Goal: Task Accomplishment & Management: Use online tool/utility

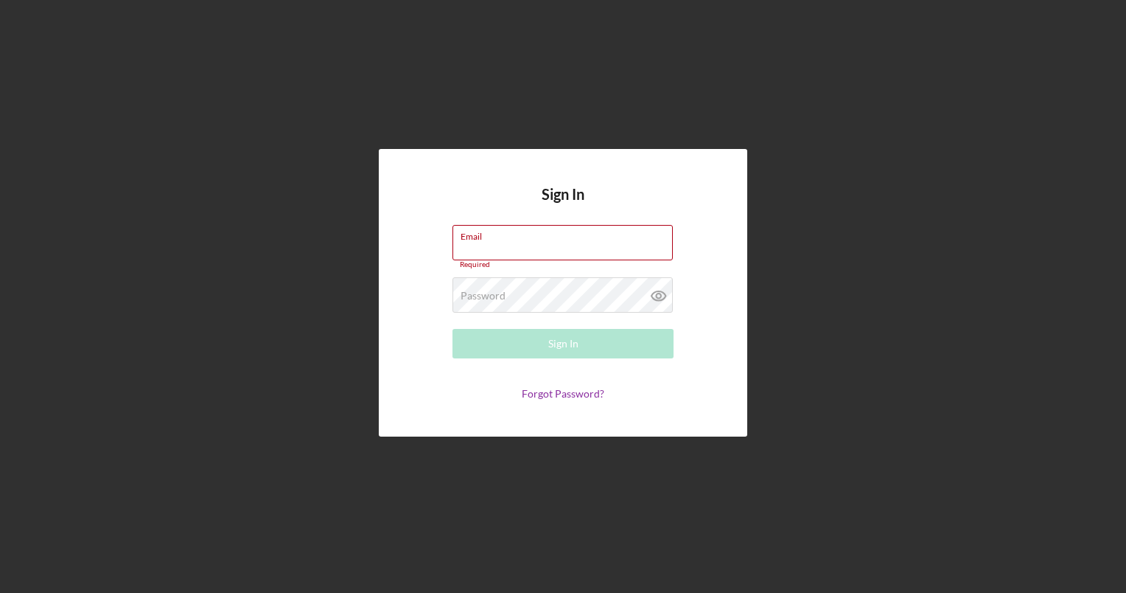
type input "[EMAIL_ADDRESS][DOMAIN_NAME]"
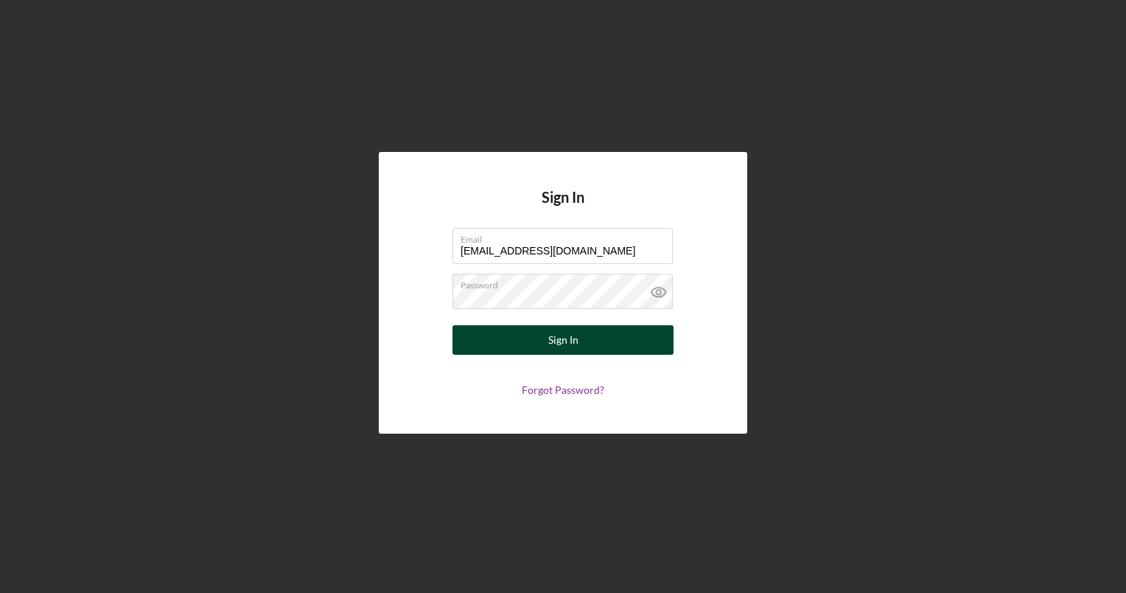
click at [517, 345] on button "Sign In" at bounding box center [563, 339] width 221 height 29
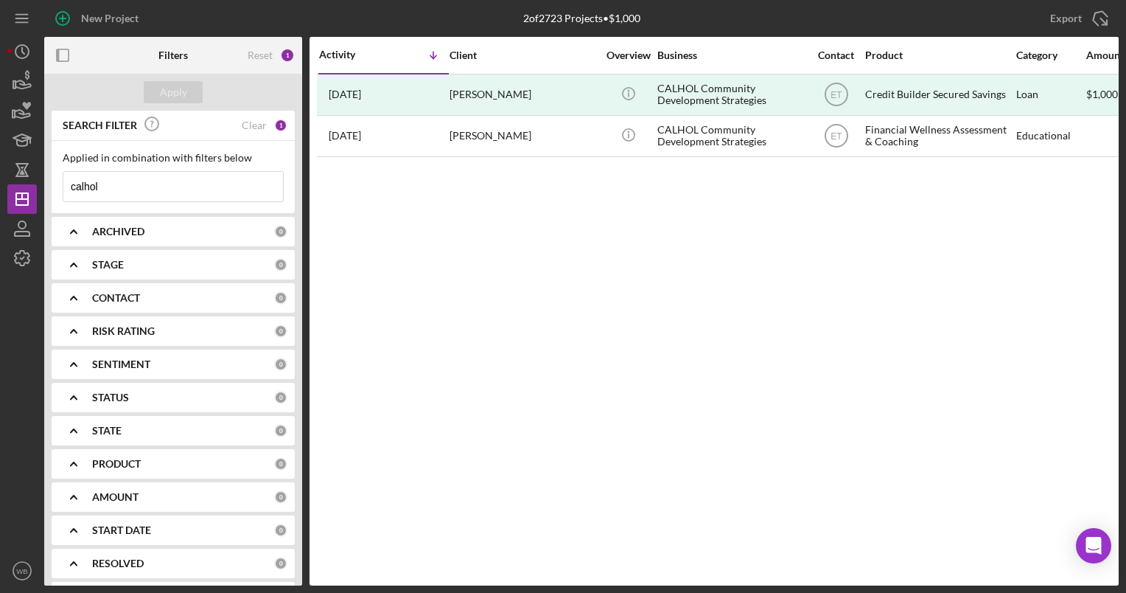
click at [122, 186] on input "calhol" at bounding box center [173, 186] width 220 height 29
drag, startPoint x: 56, startPoint y: 197, endPoint x: 4, endPoint y: 198, distance: 52.4
click at [4, 198] on div "New Project 2 of 2723 Projects • $1,000 calhol Export Icon/Export Filters Reset…" at bounding box center [563, 296] width 1126 height 593
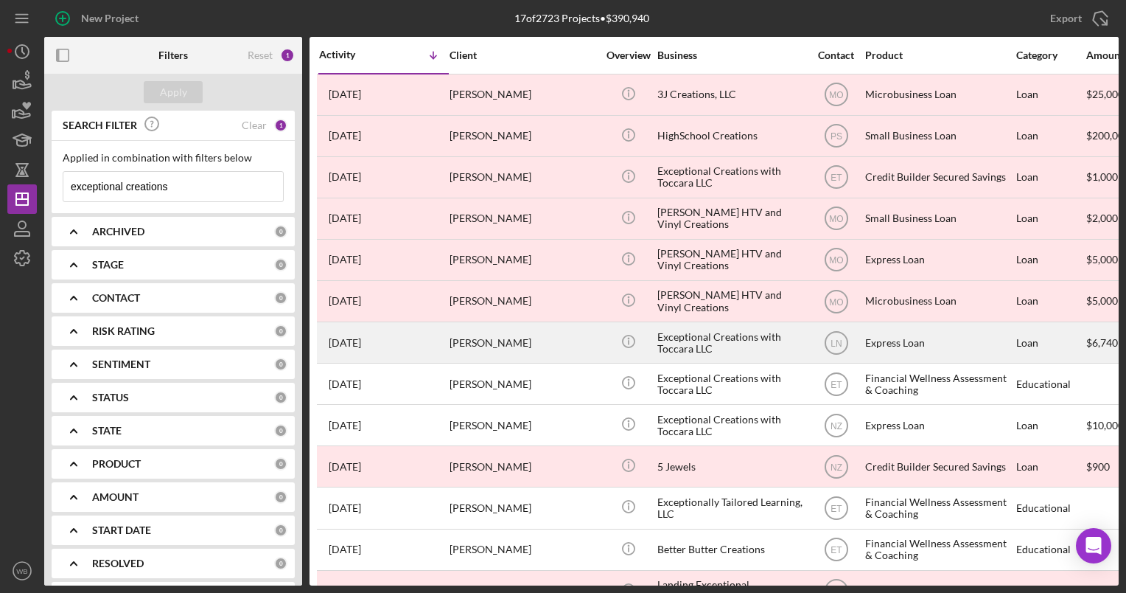
type input "exceptional creations"
click at [728, 341] on div "Exceptional Creations with Toccara LLC" at bounding box center [731, 342] width 147 height 39
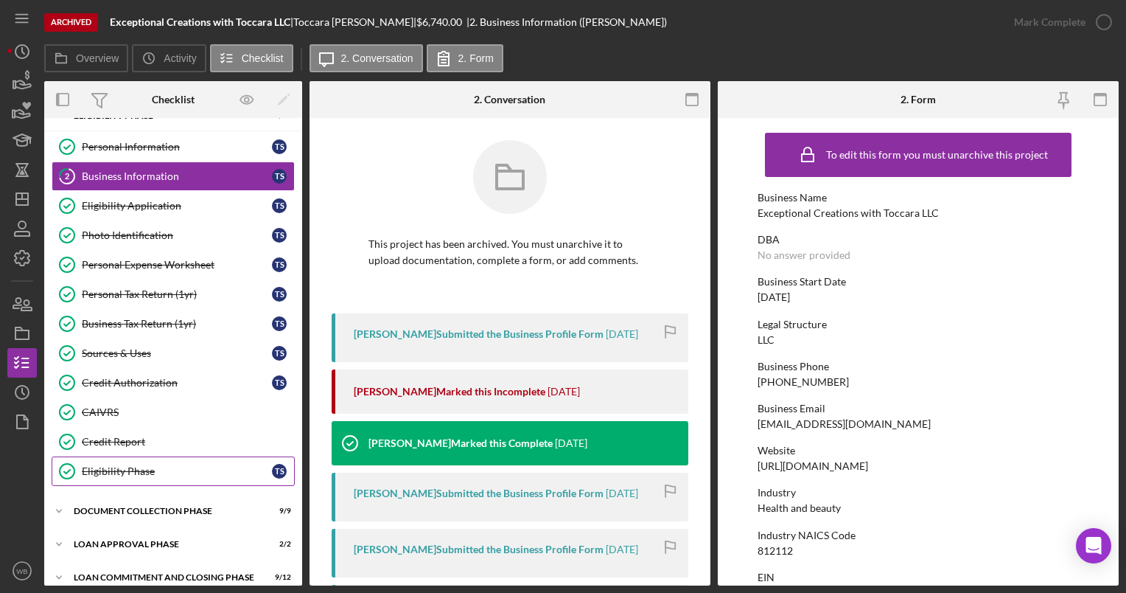
scroll to position [34, 0]
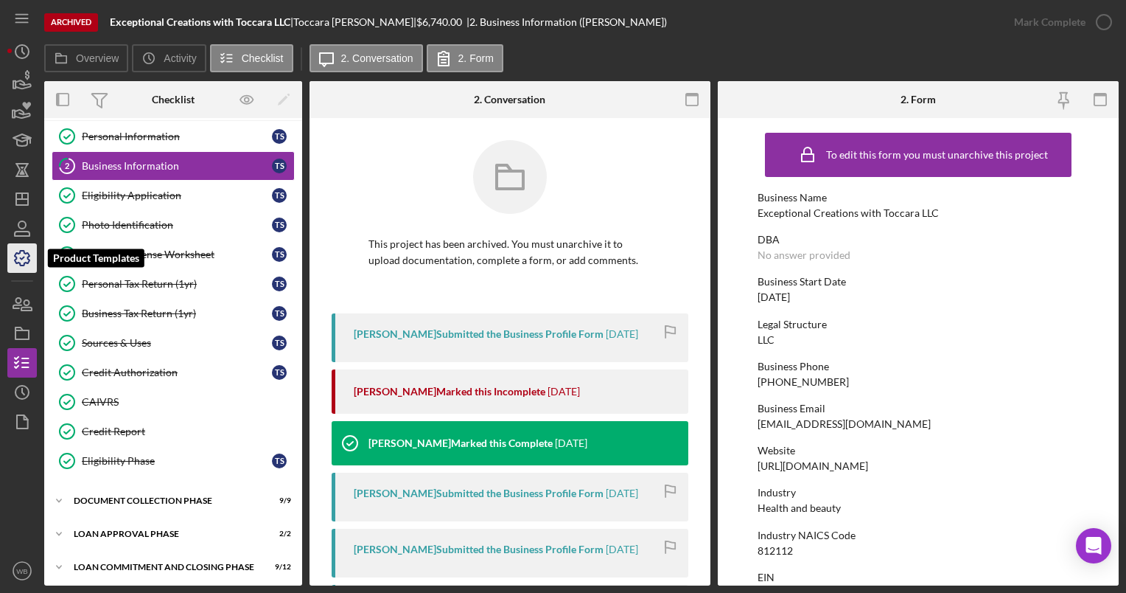
click at [20, 255] on icon "button" at bounding box center [22, 258] width 37 height 37
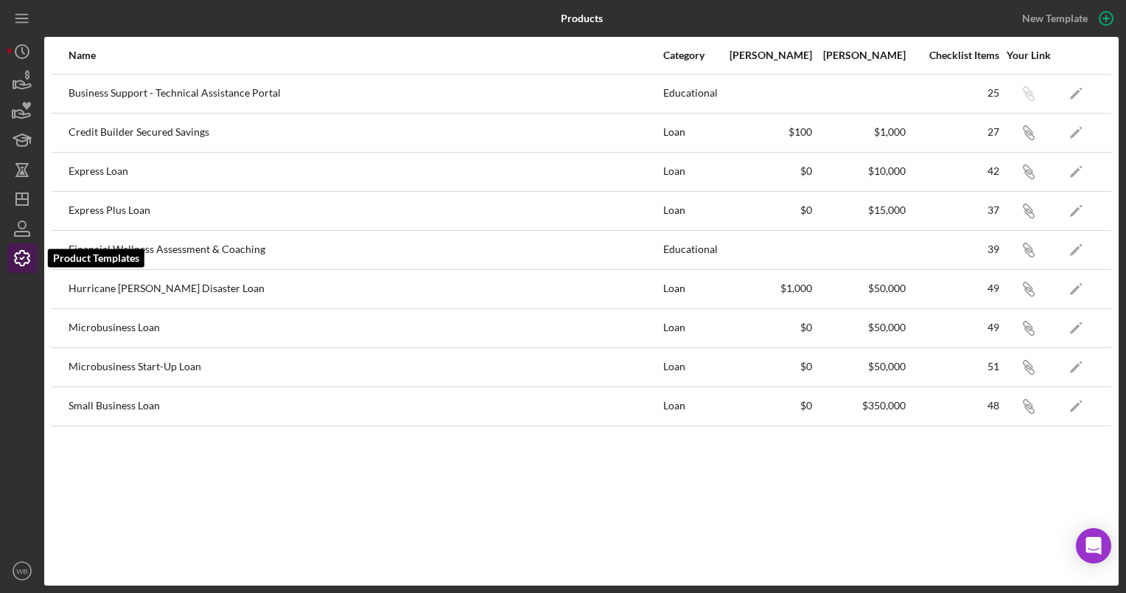
click at [20, 255] on icon "button" at bounding box center [22, 258] width 37 height 37
click at [265, 168] on div "Express Loan" at bounding box center [365, 171] width 593 height 37
click at [128, 208] on div "Express Plus Loan" at bounding box center [365, 210] width 593 height 37
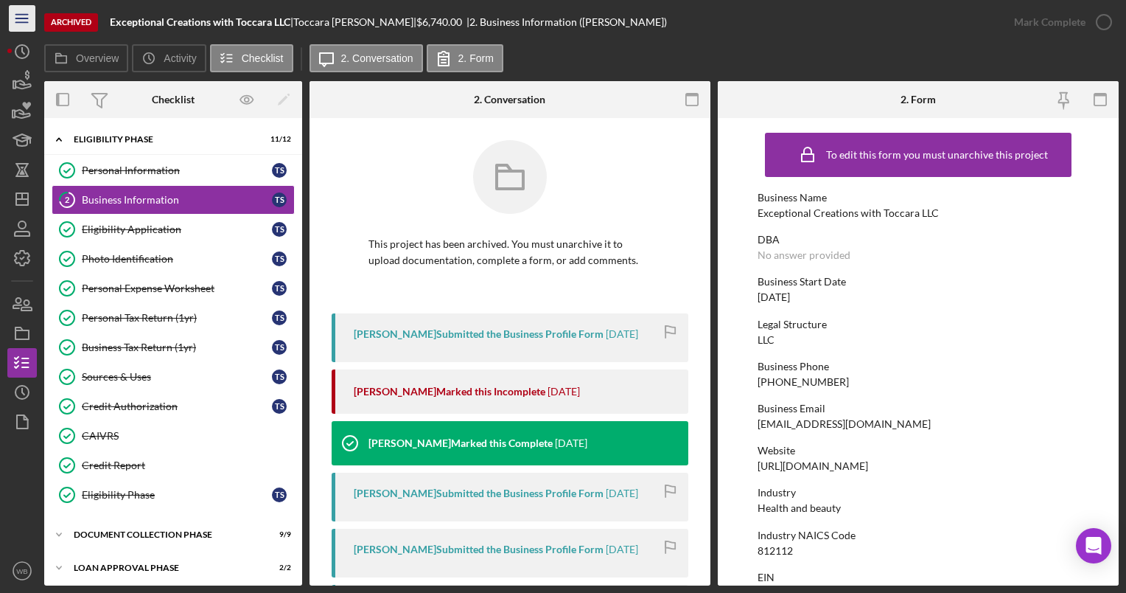
click at [19, 15] on icon "Icon/Menu" at bounding box center [22, 18] width 33 height 33
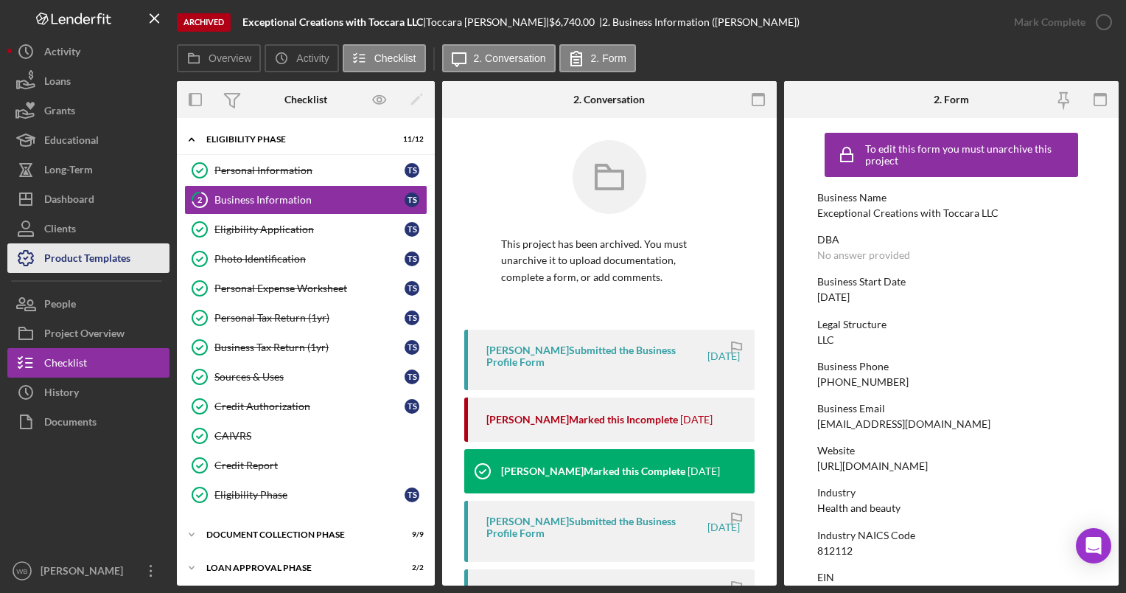
click at [88, 256] on div "Product Templates" at bounding box center [87, 259] width 86 height 33
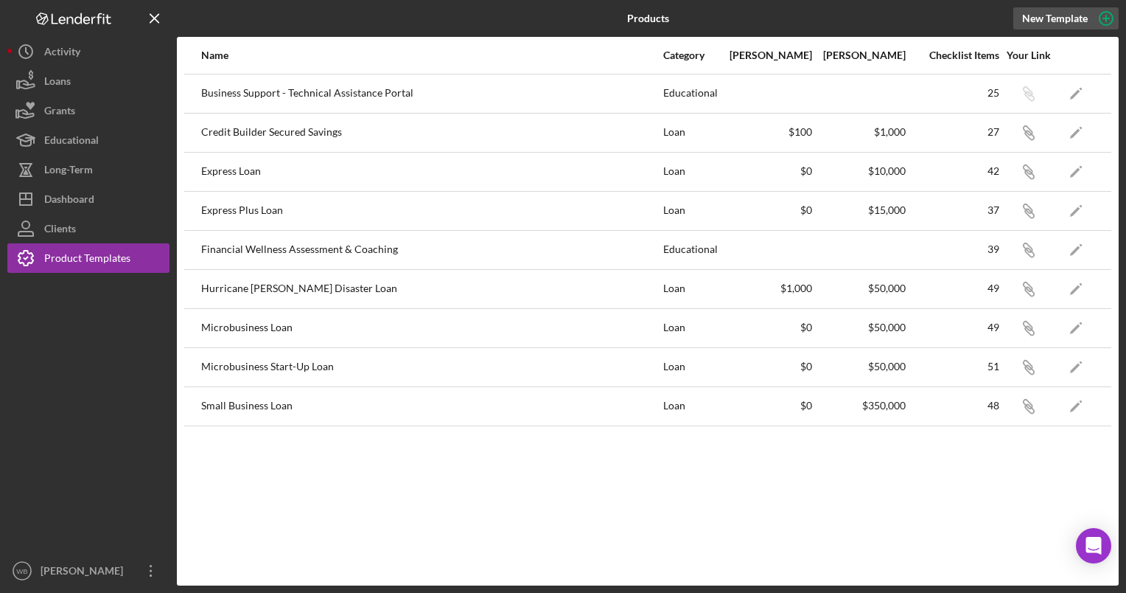
click at [1103, 16] on icon "button" at bounding box center [1106, 18] width 37 height 37
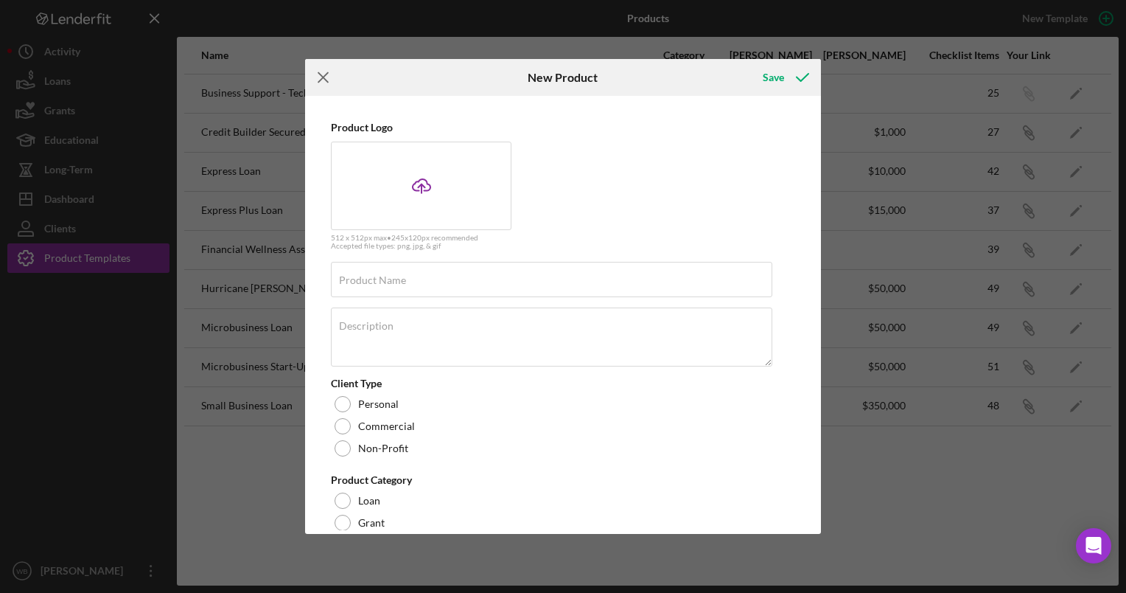
click at [321, 72] on icon "Icon/Menu Close" at bounding box center [323, 77] width 37 height 37
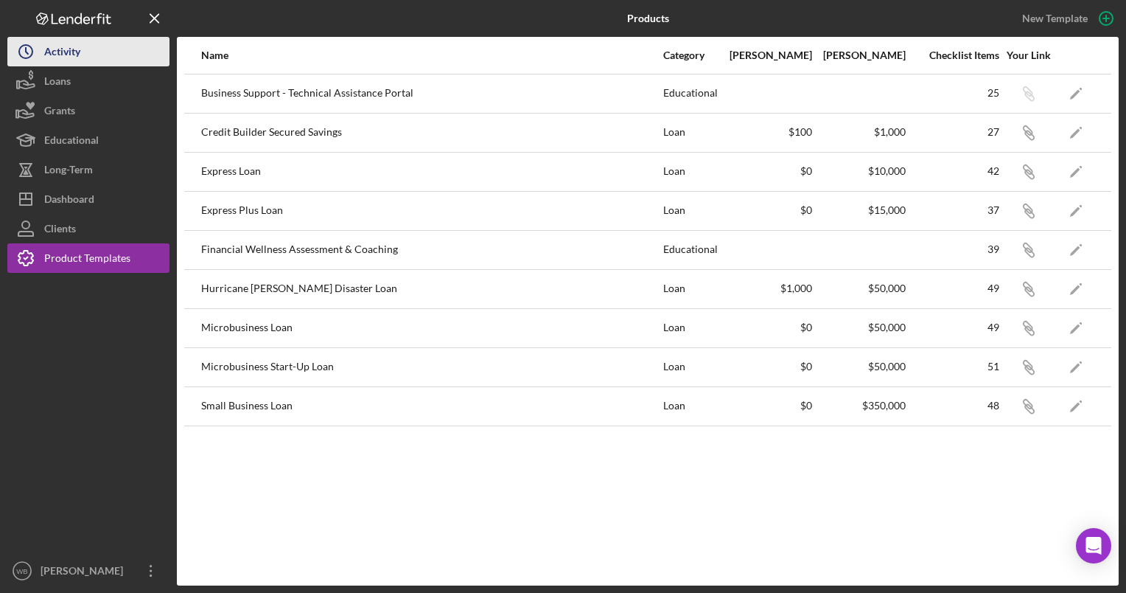
click at [52, 47] on div "Activity" at bounding box center [62, 53] width 36 height 33
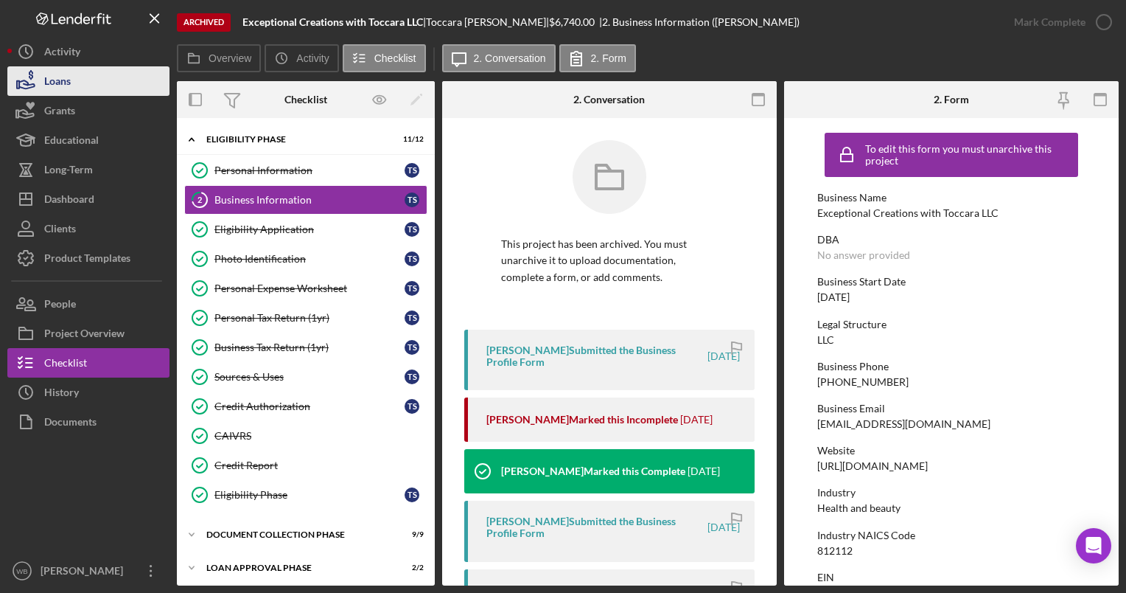
click at [91, 77] on button "Loans" at bounding box center [88, 80] width 162 height 29
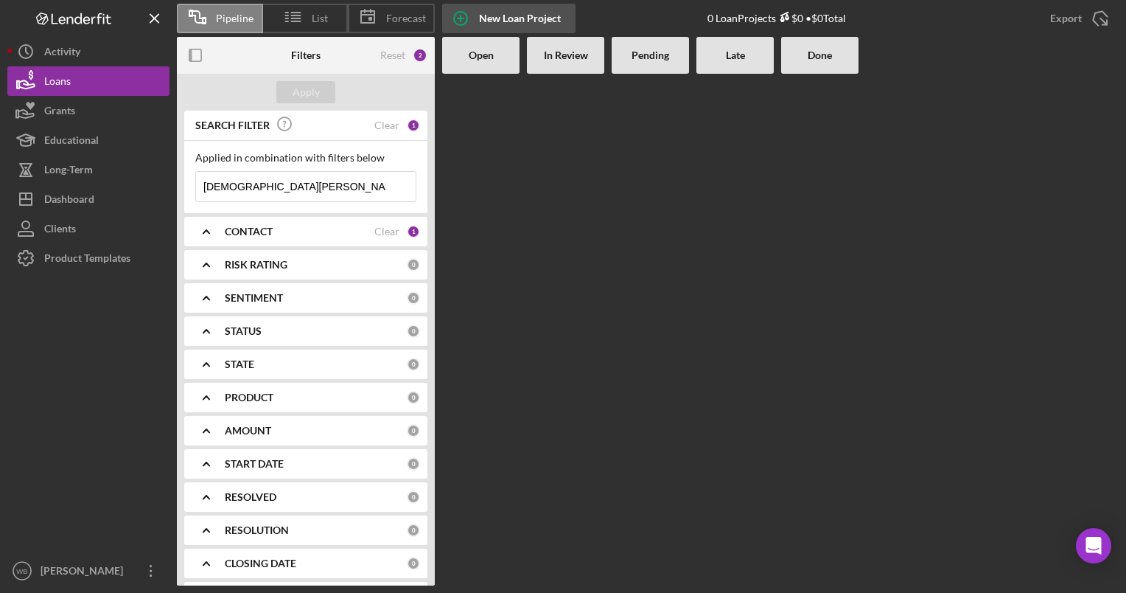
click at [461, 18] on icon "button" at bounding box center [460, 18] width 7 height 7
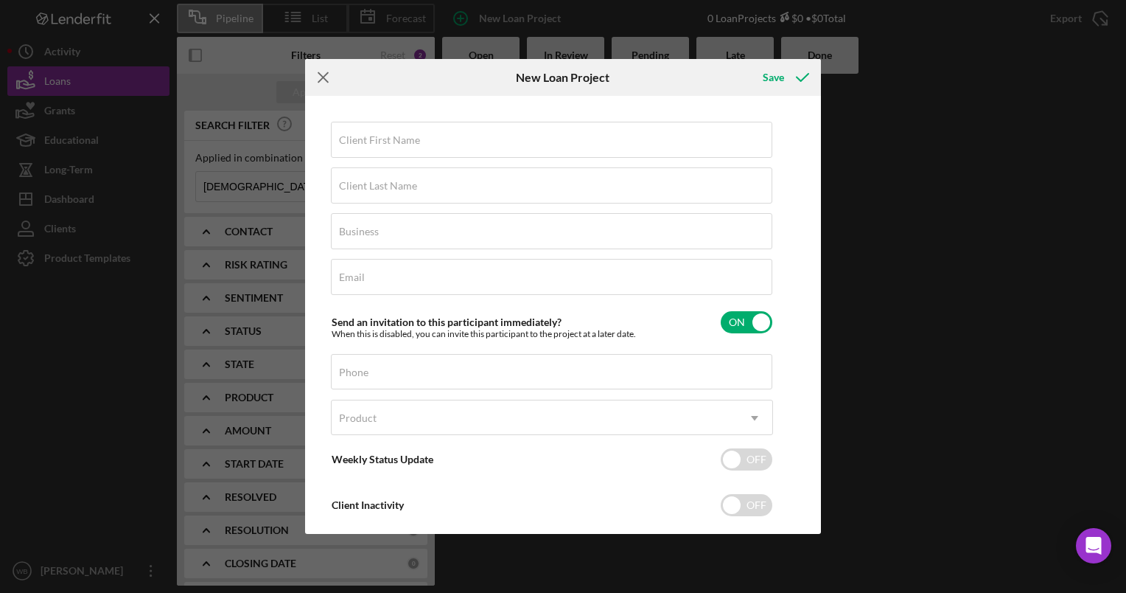
click at [324, 78] on line at bounding box center [323, 78] width 10 height 10
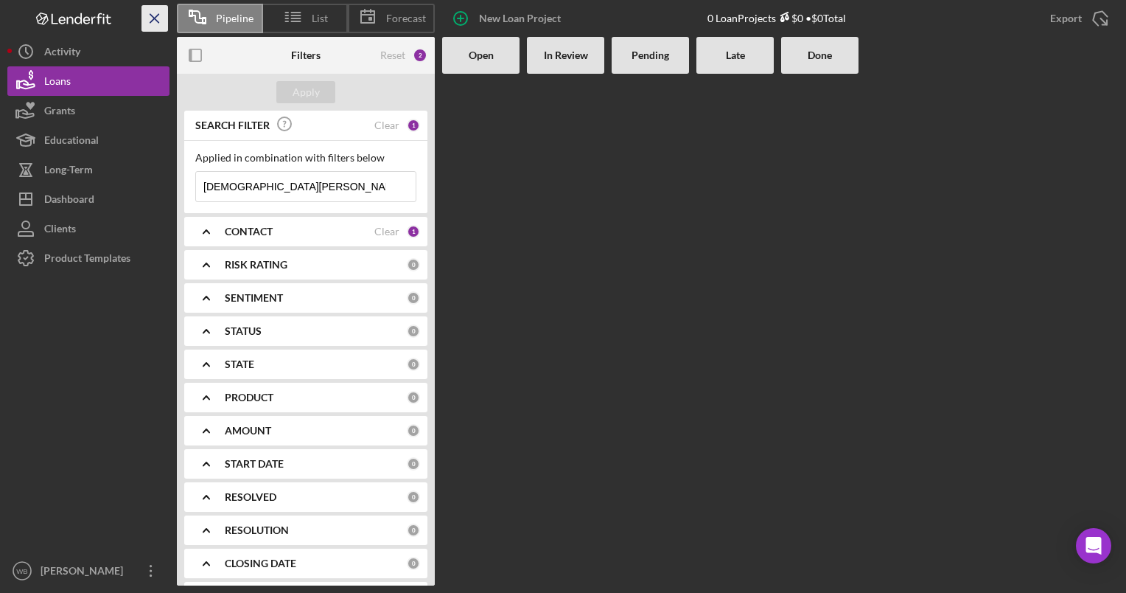
click at [150, 20] on icon "Icon/Menu Close" at bounding box center [155, 18] width 33 height 33
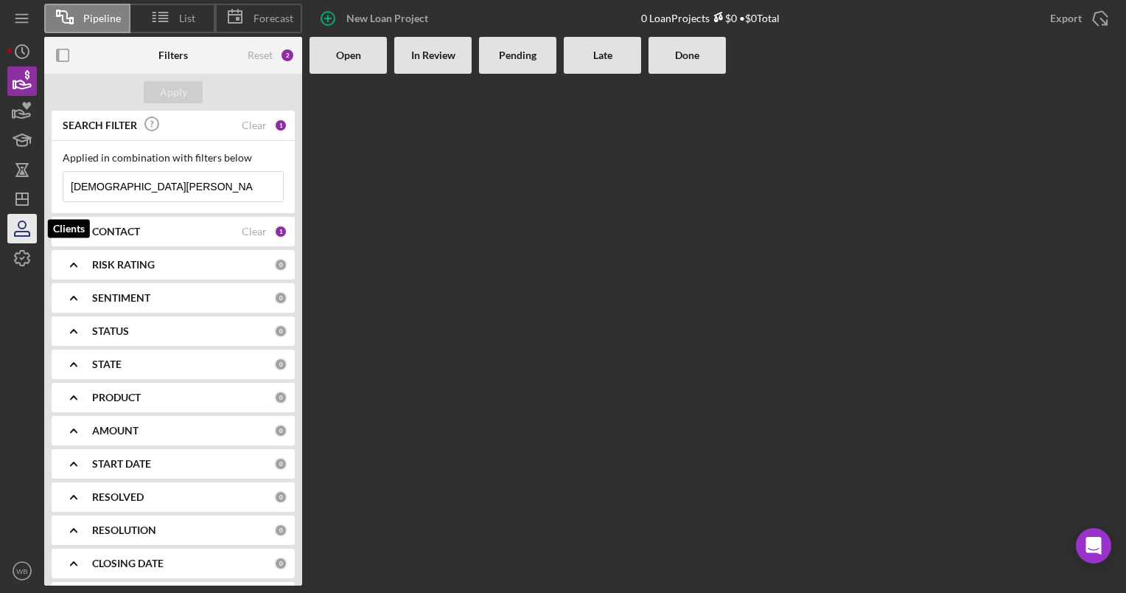
click at [15, 225] on icon "button" at bounding box center [22, 228] width 37 height 37
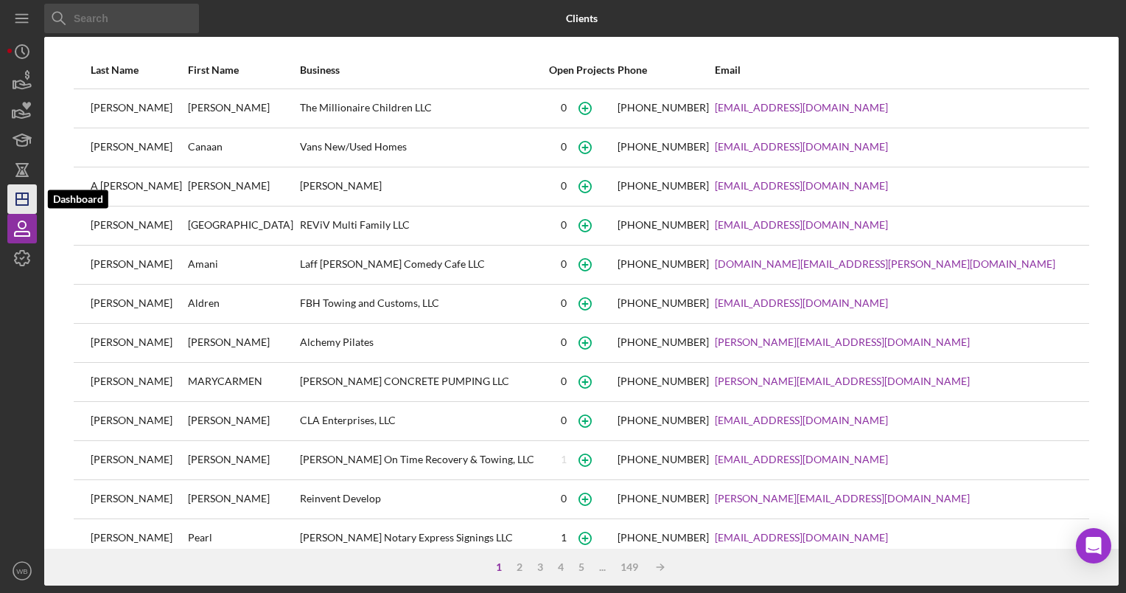
click at [27, 192] on icon "Icon/Dashboard" at bounding box center [22, 199] width 37 height 37
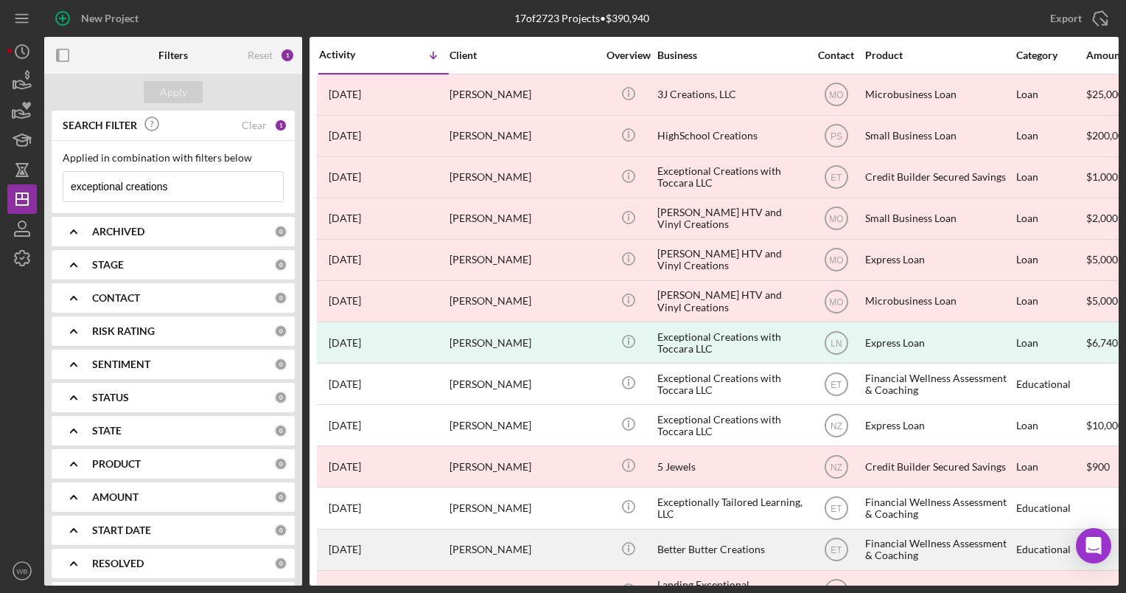
click at [742, 540] on div "Better Butter Creations" at bounding box center [731, 549] width 147 height 39
